Goal: Entertainment & Leisure: Consume media (video, audio)

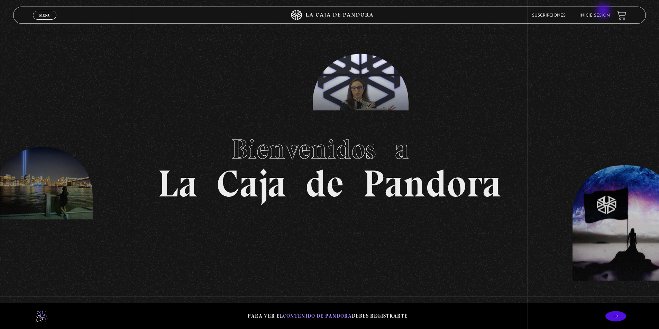
click at [601, 16] on link "Inicie sesión" at bounding box center [594, 15] width 30 height 4
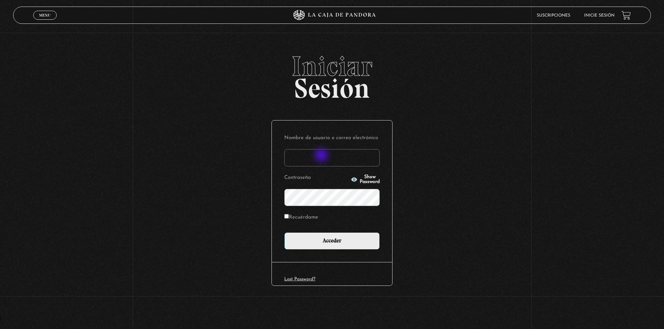
click at [322, 156] on input "Nombre de usuario o correo electrónico" at bounding box center [331, 157] width 95 height 17
type input "meli.sanchezramirez@gmail.com"
click at [284, 233] on input "Acceder" at bounding box center [331, 241] width 95 height 17
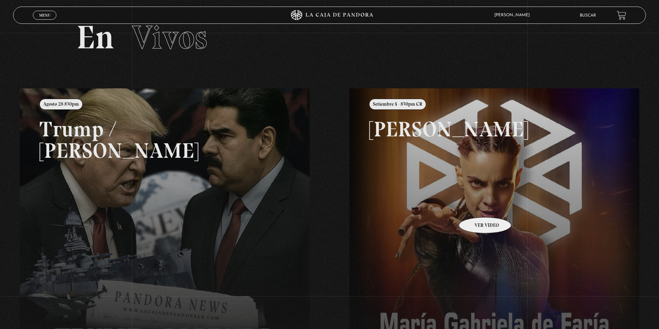
scroll to position [69, 0]
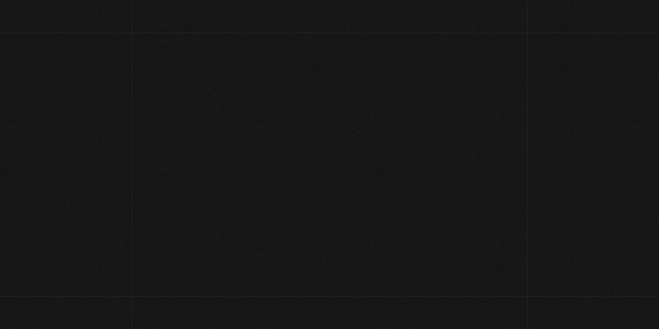
scroll to position [73, 0]
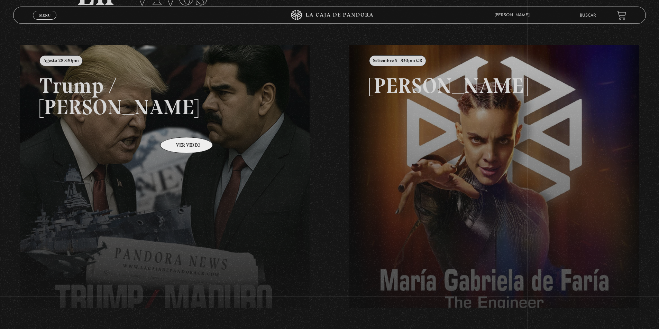
click at [177, 127] on link at bounding box center [349, 209] width 659 height 329
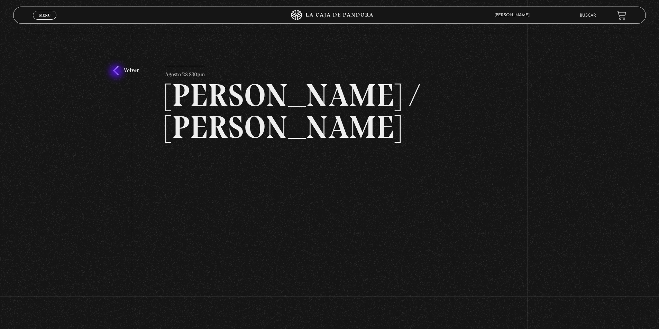
click at [117, 72] on link "Volver" at bounding box center [126, 70] width 26 height 9
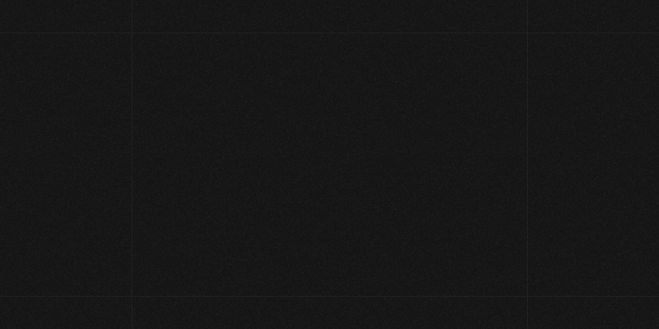
scroll to position [73, 0]
